Goal: Find specific page/section: Find specific page/section

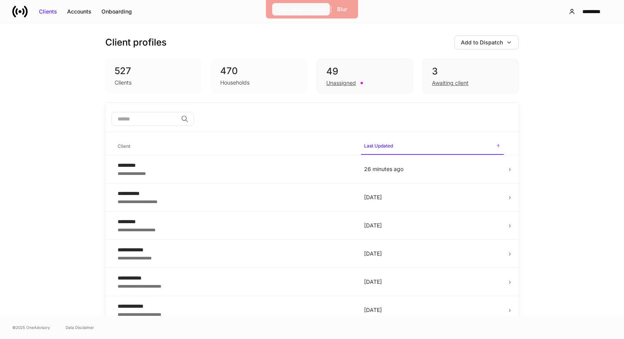
click at [281, 11] on div "Exit Impersonation" at bounding box center [301, 9] width 48 height 8
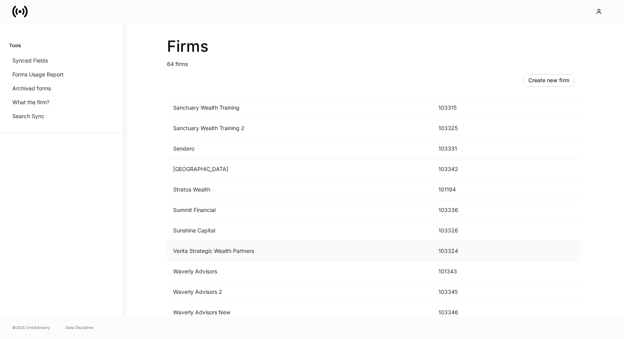
scroll to position [1053, 0]
click at [285, 126] on td "Sanctuary Wealth" at bounding box center [299, 127] width 265 height 20
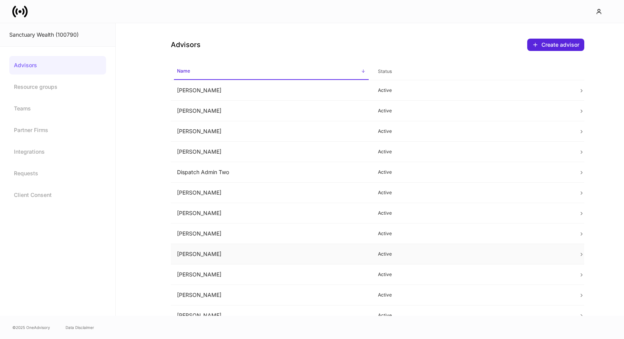
scroll to position [214, 0]
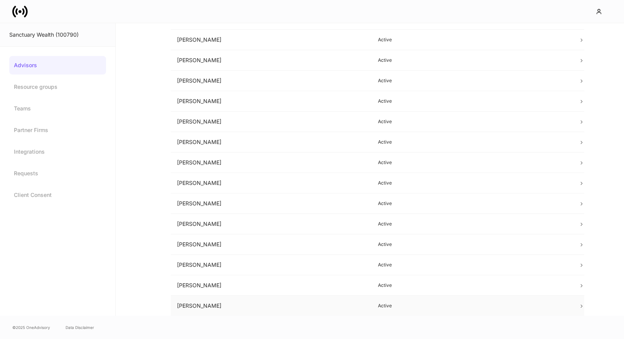
click at [253, 305] on td "Tim Smeal" at bounding box center [271, 305] width 201 height 20
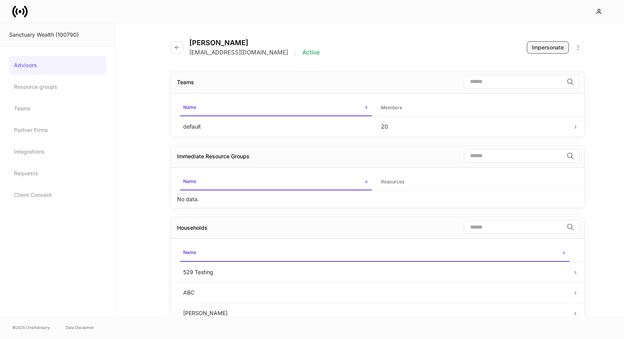
click at [537, 43] on button "Impersonate" at bounding box center [548, 47] width 42 height 12
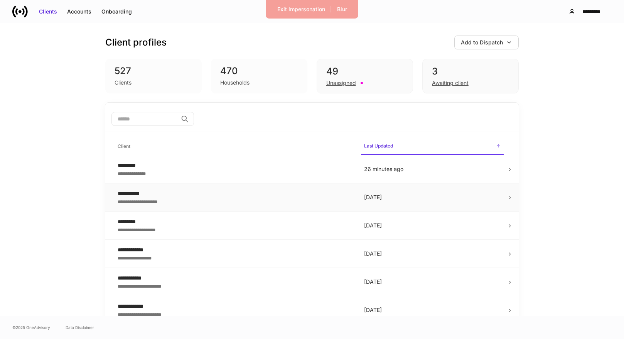
click at [266, 189] on td "**********" at bounding box center [234, 197] width 246 height 28
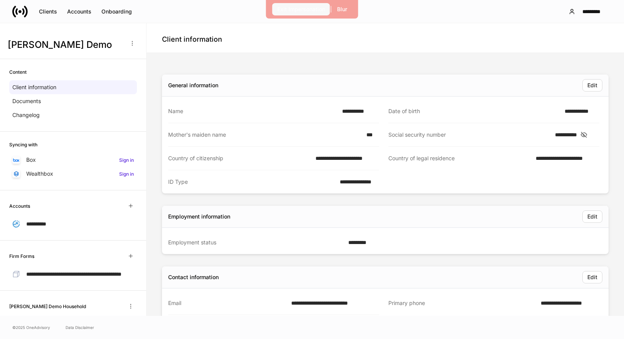
click at [301, 13] on div "Exit Impersonation" at bounding box center [301, 9] width 48 height 8
